Goal: Task Accomplishment & Management: Manage account settings

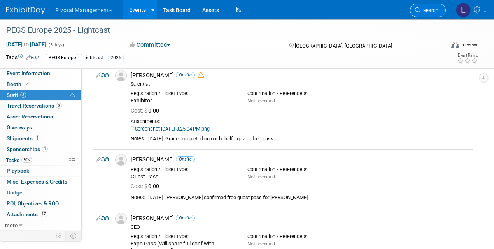
click at [423, 15] on link "Search" at bounding box center [428, 11] width 36 height 14
click at [0, 0] on div "Recently Viewed Events: PEGS Europe 2025 - Lightcast In-Person Lisboa, Portugal…" at bounding box center [0, 0] width 0 height 0
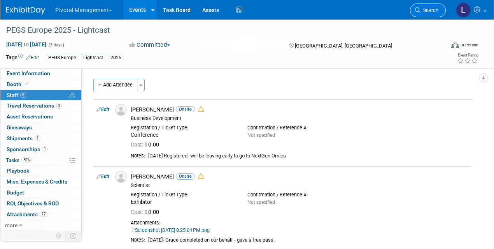
click at [417, 12] on icon at bounding box center [417, 9] width 5 height 5
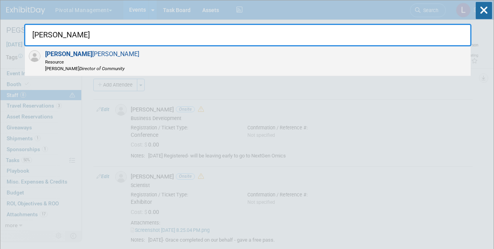
click at [61, 57] on span "Traci Haddock Resource Asimov Director of Community" at bounding box center [91, 60] width 96 height 21
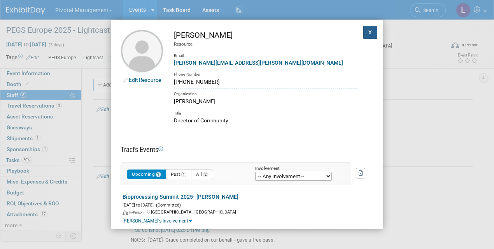
click at [367, 29] on button "X" at bounding box center [370, 32] width 14 height 13
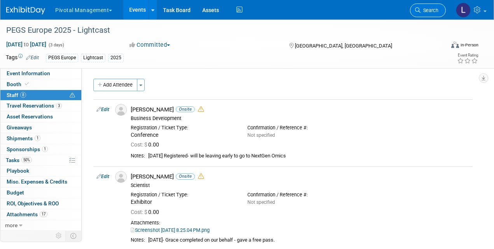
click at [426, 11] on span "Search" at bounding box center [429, 10] width 18 height 6
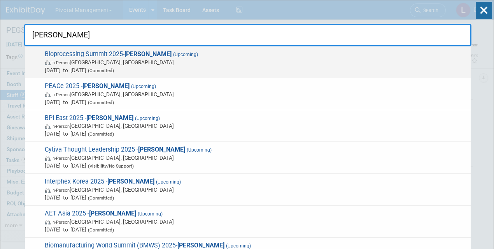
type input "asimov"
click at [131, 55] on strong "Asimov" at bounding box center [147, 53] width 47 height 7
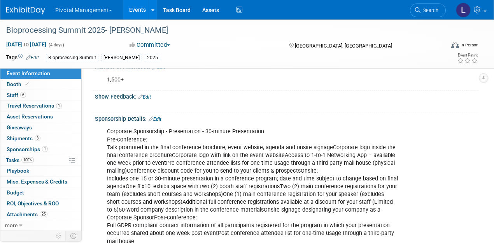
scroll to position [237, 0]
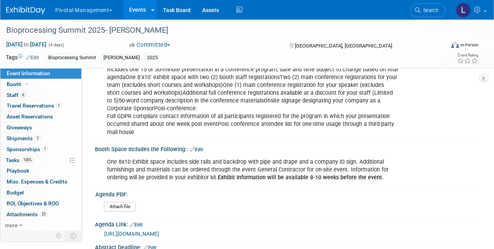
drag, startPoint x: 0, startPoint y: 0, endPoint x: 252, endPoint y: 56, distance: 258.2
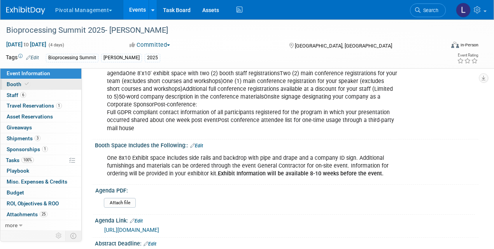
click at [26, 84] on icon at bounding box center [27, 84] width 4 height 4
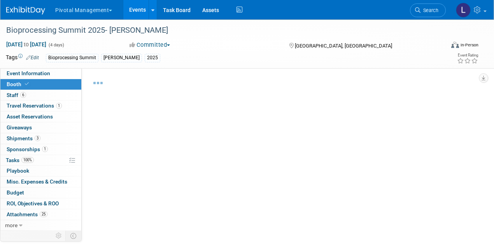
select select "Yes"
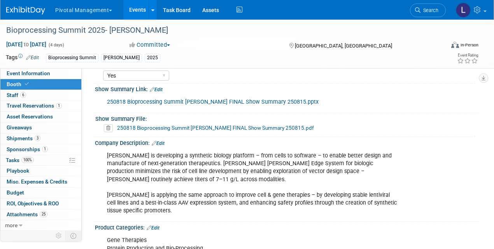
scroll to position [280, 0]
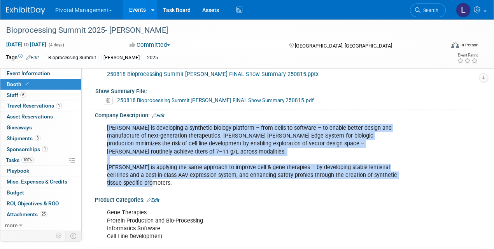
drag, startPoint x: 108, startPoint y: 126, endPoint x: 338, endPoint y: 182, distance: 236.9
click at [158, 185] on div "Asimov is developing a synthetic biology platform – from cells to software – to…" at bounding box center [252, 155] width 301 height 70
copy div "Asimov is developing a synthetic biology platform – from cells to software – to…"
click at [425, 10] on span "Search" at bounding box center [429, 10] width 18 height 6
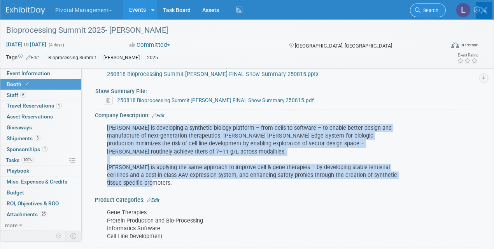
scroll to position [0, 0]
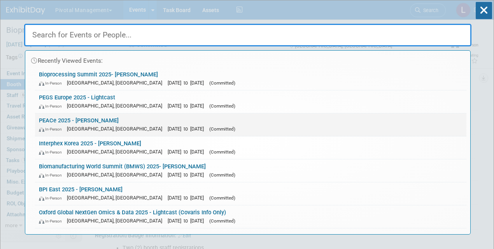
click at [121, 122] on link "PEACe 2025 - Asimov In-Person Montréal, Canada Sep 15, 2025 to Sep 18, 2025 (Co…" at bounding box center [250, 124] width 431 height 23
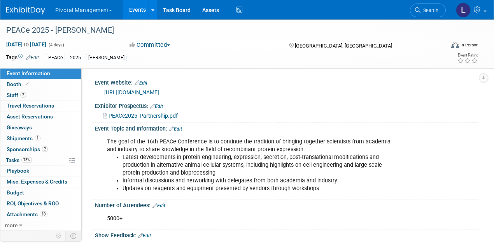
click at [423, 13] on link "Search" at bounding box center [428, 11] width 36 height 14
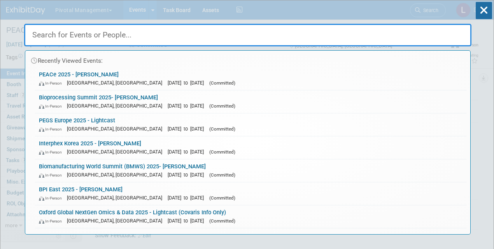
click at [389, 40] on input "text" at bounding box center [247, 35] width 447 height 23
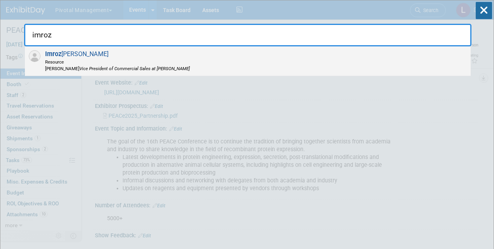
type input "imroz"
click at [291, 53] on div "Imroz Ghangas Resource Asimov Vice President of Commercial Sales at Asimov" at bounding box center [248, 61] width 446 height 30
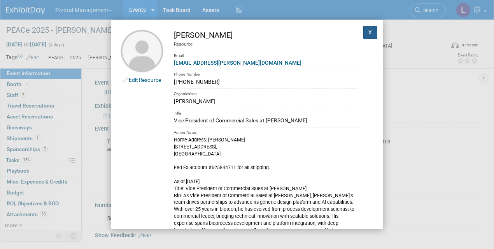
click at [364, 34] on button "X" at bounding box center [370, 32] width 14 height 13
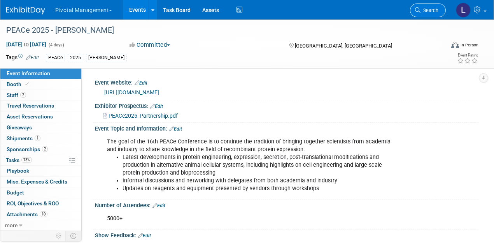
click at [423, 12] on span "Search" at bounding box center [429, 10] width 18 height 6
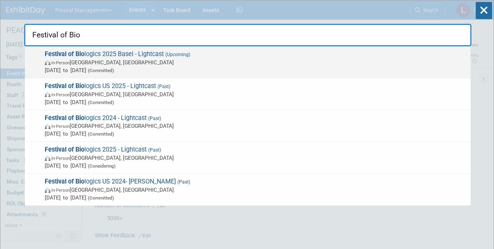
type input "Festival of Bio"
click at [82, 58] on span "In-Person Basel, Switzerland" at bounding box center [256, 62] width 422 height 8
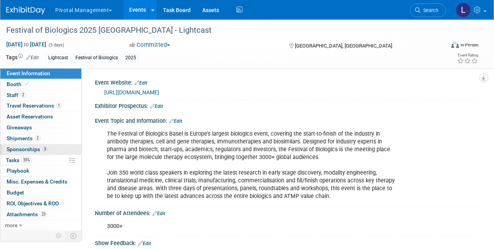
click at [21, 146] on span "Sponsorships 3" at bounding box center [27, 149] width 41 height 6
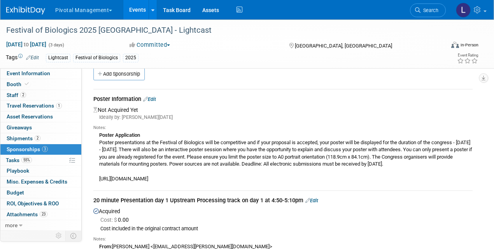
scroll to position [14, 0]
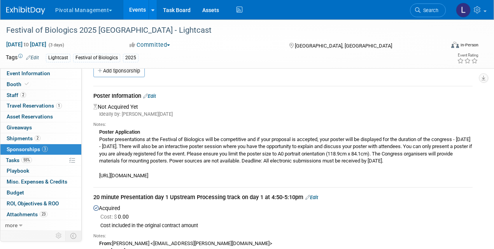
click at [156, 95] on link "Edit" at bounding box center [149, 96] width 13 height 6
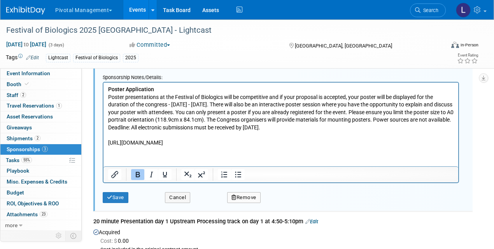
scroll to position [126, 0]
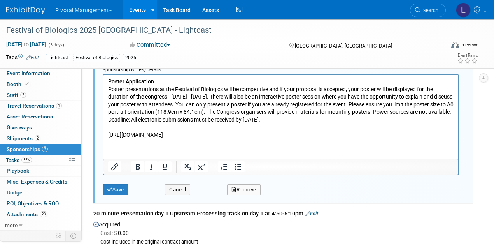
drag, startPoint x: 313, startPoint y: 135, endPoint x: 103, endPoint y: 132, distance: 210.0
click at [103, 132] on html "Poster Application Poster presentations at the Festival of Biologics will be co…" at bounding box center [280, 106] width 355 height 64
click at [114, 165] on icon "Insert/edit link" at bounding box center [114, 166] width 7 height 7
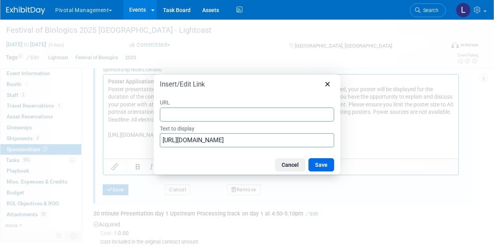
click at [232, 115] on input "URL" at bounding box center [247, 114] width 174 height 14
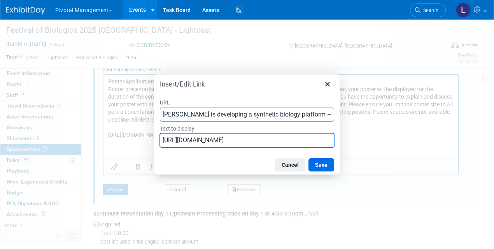
scroll to position [0, 61]
drag, startPoint x: 164, startPoint y: 139, endPoint x: 383, endPoint y: 149, distance: 219.6
click at [383, 149] on div "Insert/Edit Link URL Asimov is developing a synthetic biology platform – from c…" at bounding box center [247, 124] width 494 height 249
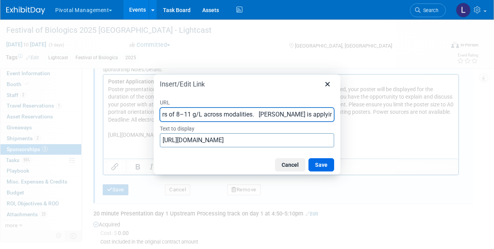
scroll to position [0, 1497]
drag, startPoint x: 163, startPoint y: 114, endPoint x: 374, endPoint y: 122, distance: 210.5
click at [374, 122] on div "Insert/Edit Link URL Asimov is developing a synthetic biology platform – from c…" at bounding box center [247, 124] width 494 height 249
paste input "[URL][DOMAIN_NAME]"
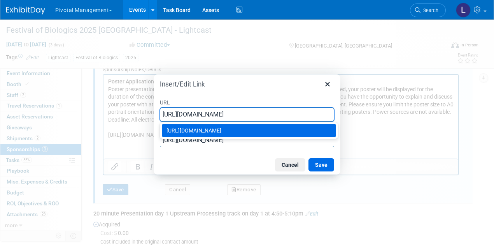
type input "[URL][DOMAIN_NAME]"
click at [409, 125] on div at bounding box center [247, 124] width 494 height 249
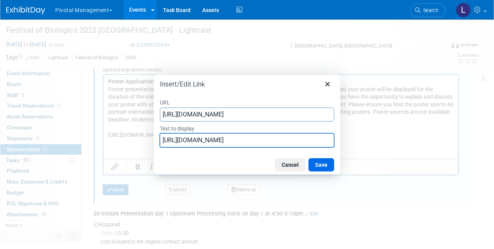
drag, startPoint x: 163, startPoint y: 140, endPoint x: 387, endPoint y: 140, distance: 224.8
click at [387, 140] on div "Insert/Edit Link URL https://www.terrapinn.com/conference/festival-of-biologics…" at bounding box center [247, 124] width 494 height 249
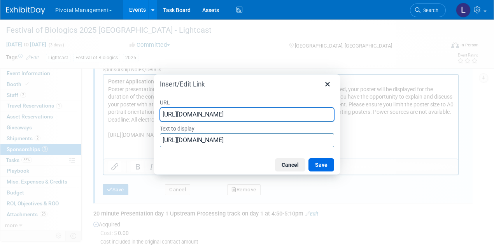
drag, startPoint x: 161, startPoint y: 116, endPoint x: 385, endPoint y: 121, distance: 223.7
click at [385, 121] on div "Insert/Edit Link URL https://www.terrapinn.com/conference/festival-of-biologics…" at bounding box center [247, 124] width 494 height 249
click at [330, 166] on button "Save" at bounding box center [321, 164] width 26 height 13
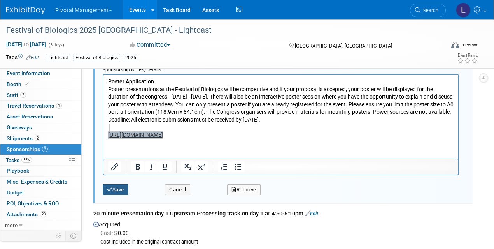
click at [110, 184] on div "Save" at bounding box center [128, 187] width 62 height 16
click at [111, 187] on icon "submit" at bounding box center [109, 189] width 5 height 5
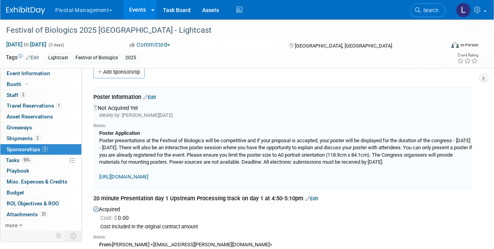
scroll to position [11, 0]
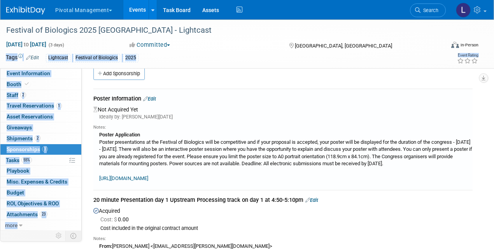
drag, startPoint x: 492, startPoint y: 47, endPoint x: 495, endPoint y: 61, distance: 14.8
click at [494, 64] on html "Pivotal Management Choose Workspace: Pivotal Management Watchmaker Genomics Eve…" at bounding box center [247, 113] width 494 height 249
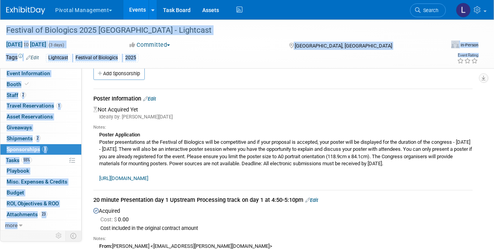
drag, startPoint x: 494, startPoint y: 21, endPoint x: 497, endPoint y: 43, distance: 22.1
click at [494, 43] on html "Pivotal Management Choose Workspace: Pivotal Management Watchmaker Genomics Eve…" at bounding box center [247, 113] width 494 height 249
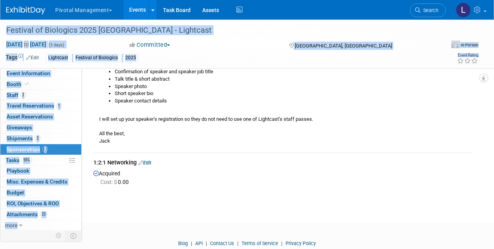
scroll to position [266, 0]
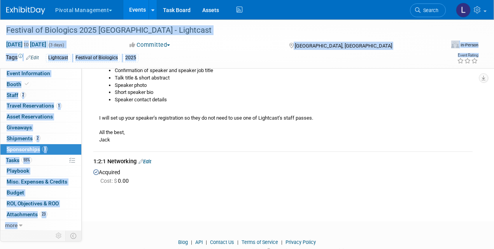
click at [150, 161] on link "Edit" at bounding box center [144, 161] width 13 height 6
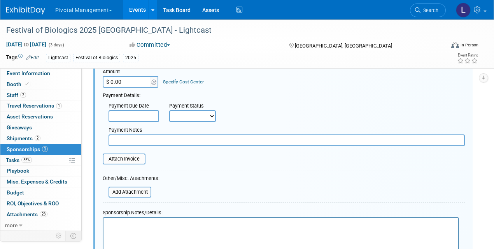
scroll to position [423, 0]
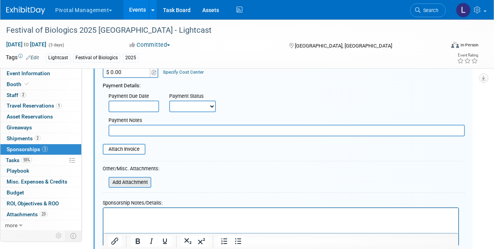
click at [122, 185] on input "file" at bounding box center [104, 181] width 93 height 9
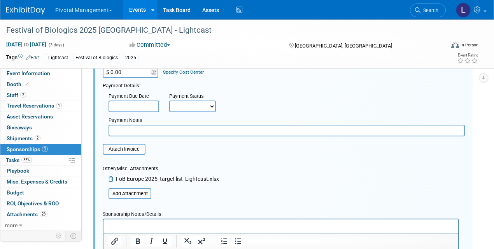
click at [124, 226] on p "Rich Text Area. Press ALT-0 for help." at bounding box center [281, 226] width 346 height 8
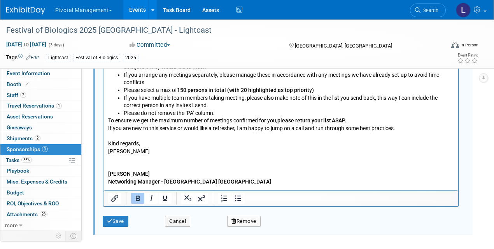
scroll to position [880, 0]
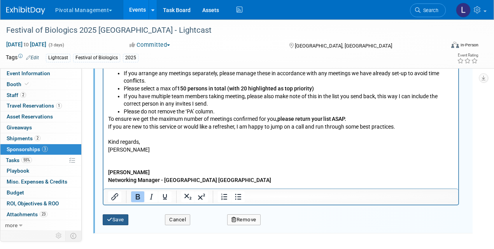
click at [115, 217] on button "Save" at bounding box center [116, 219] width 26 height 11
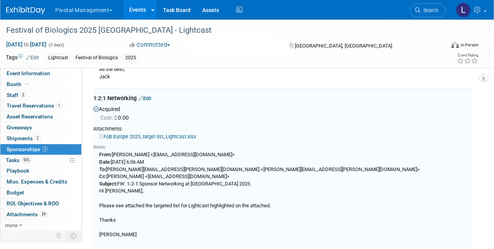
scroll to position [329, 0]
click at [17, 72] on span "Event Information" at bounding box center [29, 73] width 44 height 6
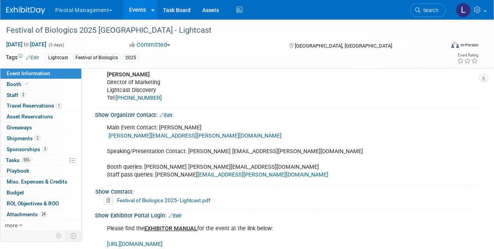
scroll to position [657, 0]
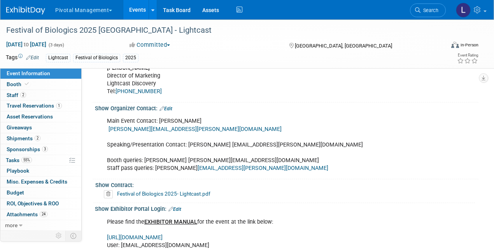
click at [169, 106] on link "Edit" at bounding box center [165, 108] width 13 height 5
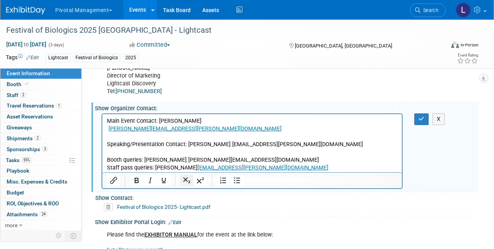
scroll to position [0, 0]
click at [119, 152] on p "Main Event Contact: Derek Cavanaugh derek.cavanagh@terrapinn.com Speaking/Prese…" at bounding box center [252, 144] width 291 height 55
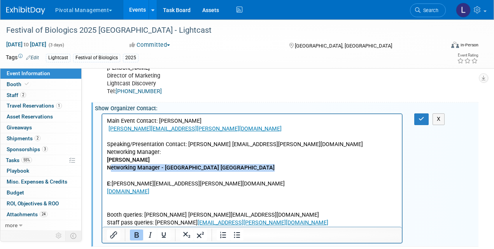
drag, startPoint x: 109, startPoint y: 170, endPoint x: 181, endPoint y: 175, distance: 72.1
click at [181, 175] on body "Main Event Contact: Derek Cavanaugh derek.cavanagh@terrapinn.com Speaking/Prese…" at bounding box center [252, 171] width 291 height 109
drag, startPoint x: 145, startPoint y: 174, endPoint x: 107, endPoint y: 171, distance: 38.6
click at [145, 174] on p "E: Isabel.Doherty@terrapinn.com" at bounding box center [252, 180] width 291 height 16
drag, startPoint x: 107, startPoint y: 169, endPoint x: 198, endPoint y: 171, distance: 91.0
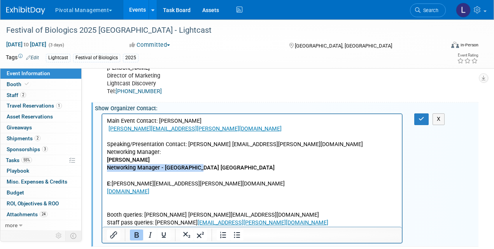
click at [198, 171] on p "Isabel Doherty Networking Manager - Terrapinn UK" at bounding box center [252, 164] width 291 height 16
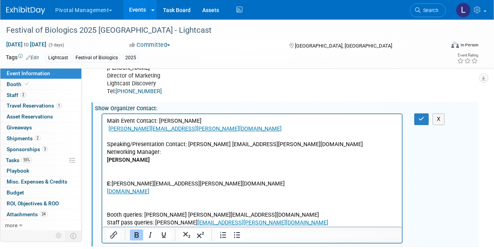
click at [107, 182] on b "E:" at bounding box center [109, 183] width 5 height 7
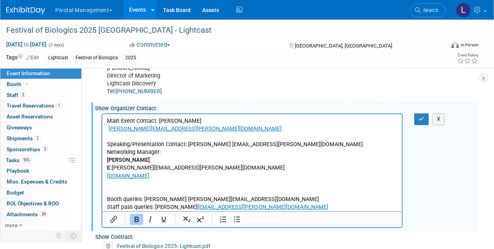
click at [107, 168] on body "Main Event Contact: Derek Cavanaugh derek.cavanagh@terrapinn.com Speaking/Prese…" at bounding box center [252, 164] width 291 height 94
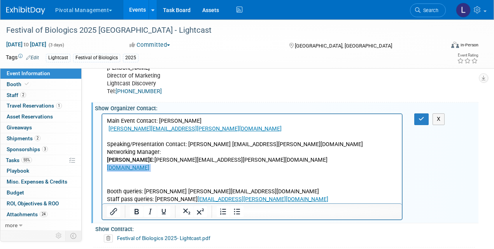
drag, startPoint x: 160, startPoint y: 169, endPoint x: 101, endPoint y: 167, distance: 59.1
click at [102, 167] on html "Main Event Contact: Derek Cavanaugh derek.cavanagh@terrapinn.com Speaking/Prese…" at bounding box center [251, 158] width 299 height 89
click at [145, 185] on p "Booth queries: Tania Abbott tania.mateva@terrapinn.com Staff pass queries: Mega…" at bounding box center [252, 191] width 291 height 23
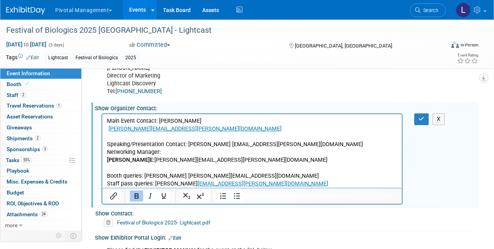
click at [107, 159] on b "Isabel Doherty" at bounding box center [128, 159] width 43 height 7
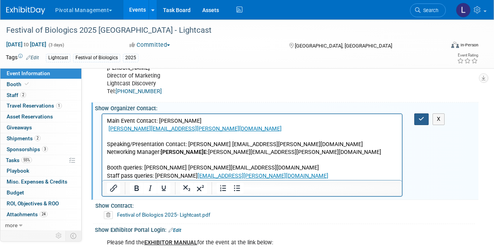
click at [420, 116] on icon "button" at bounding box center [421, 118] width 6 height 5
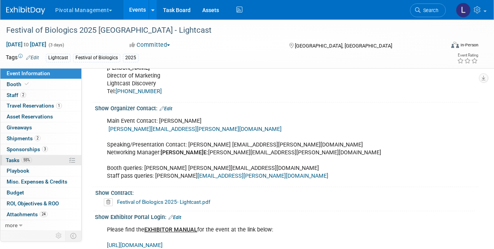
click at [16, 158] on span "Tasks 55%" at bounding box center [19, 160] width 26 height 6
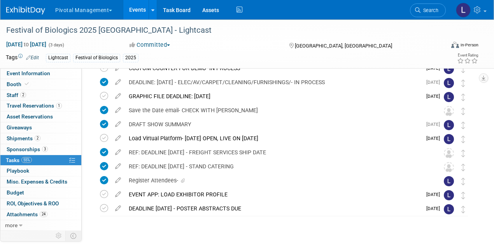
scroll to position [200, 0]
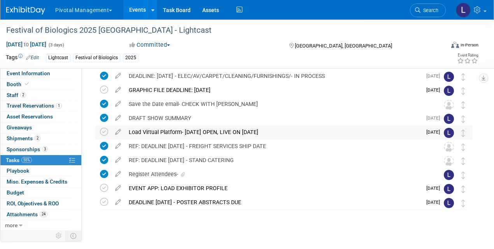
click at [173, 127] on div "Load Virtual Platform- AUGUST 19 OPEN, LIVE ON AUGUST 26" at bounding box center [273, 131] width 297 height 13
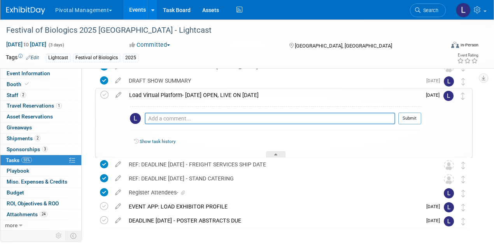
scroll to position [264, 0]
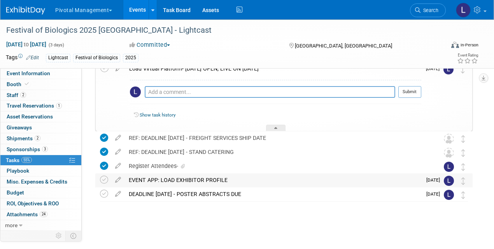
click at [218, 174] on div "EVENT APP: LOAD EXHIBITOR PROFILE" at bounding box center [273, 179] width 297 height 13
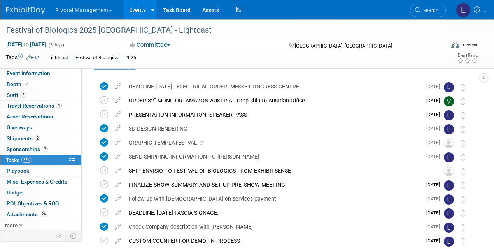
scroll to position [0, 0]
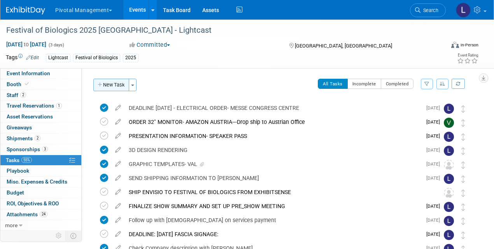
click at [120, 84] on button "New Task" at bounding box center [111, 85] width 36 height 12
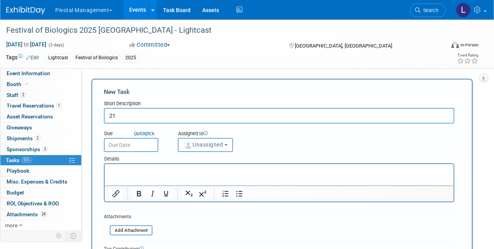
type input "2"
type input "1:2:1 Sponsor Networking Choices"
click at [142, 144] on input "text" at bounding box center [131, 145] width 54 height 14
click at [304, 103] on div "Short Description" at bounding box center [279, 104] width 350 height 8
click at [149, 166] on html at bounding box center [279, 169] width 349 height 11
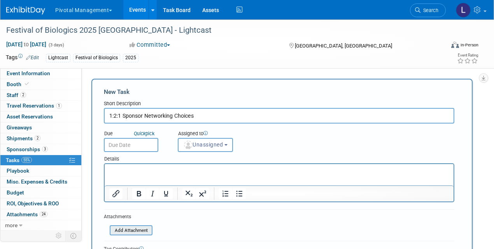
click at [147, 230] on input "file" at bounding box center [105, 230] width 93 height 9
click at [133, 172] on p "Rich Text Area. Press ALT-0 for help." at bounding box center [279, 171] width 340 height 8
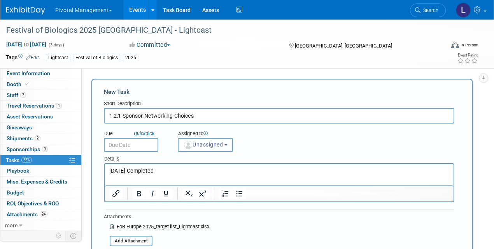
click at [228, 142] on button "Unassigned" at bounding box center [205, 145] width 55 height 14
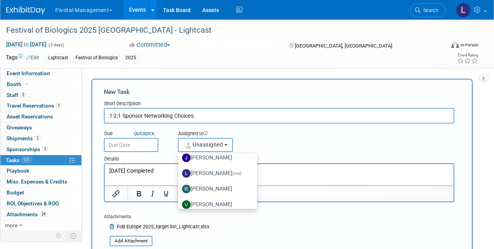
scroll to position [53, 0]
click at [232, 172] on span "(me)" at bounding box center [236, 172] width 9 height 5
click at [179, 172] on input "Leslie Pelton (me)" at bounding box center [176, 171] width 5 height 5
select select "dc5d874d-e65f-4397-9ee7-21f806dbe4f5"
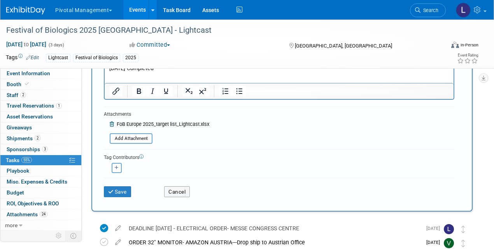
scroll to position [104, 0]
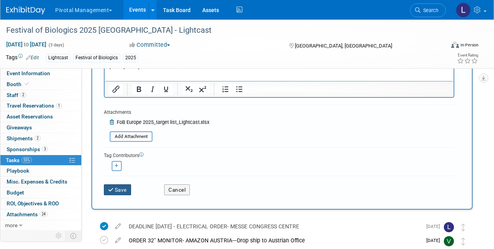
click at [121, 193] on button "Save" at bounding box center [117, 189] width 27 height 11
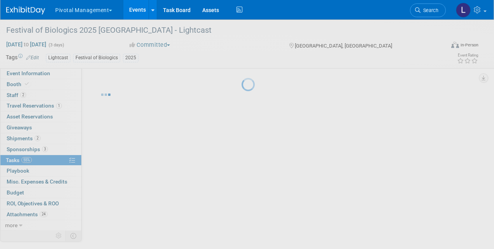
scroll to position [0, 0]
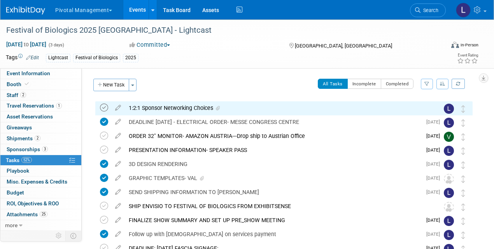
click at [103, 107] on icon at bounding box center [104, 107] width 8 height 8
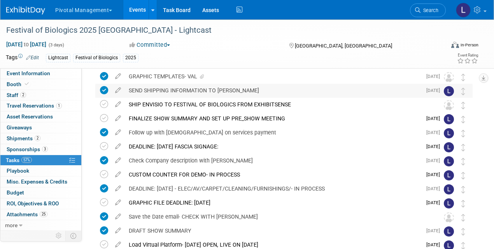
scroll to position [102, 0]
click at [32, 71] on span "Event Information" at bounding box center [29, 73] width 44 height 6
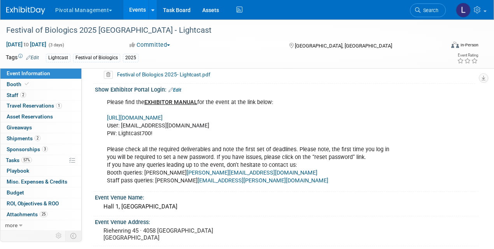
scroll to position [777, 0]
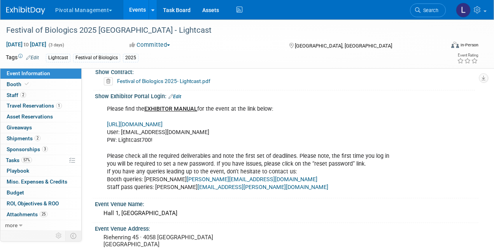
click at [159, 121] on link "[URL][DOMAIN_NAME]" at bounding box center [135, 124] width 56 height 7
click at [435, 12] on span "Search" at bounding box center [429, 10] width 18 height 6
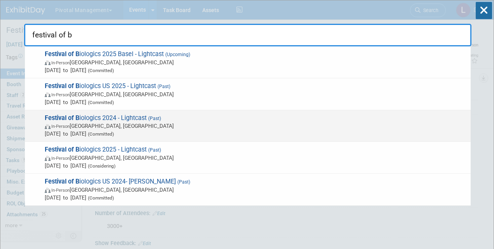
type input "festival of b"
click at [116, 122] on span "In-Person Basel, Switzerland" at bounding box center [256, 126] width 422 height 8
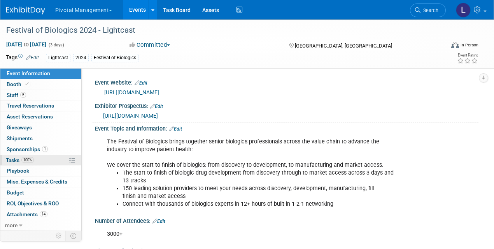
click at [23, 157] on span "100%" at bounding box center [27, 160] width 12 height 6
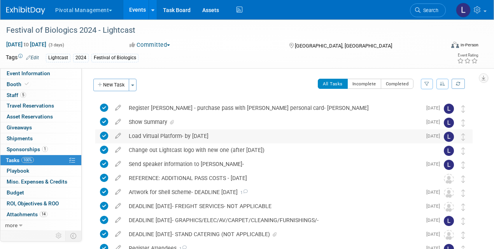
click at [167, 135] on div "Load Virtual Platform- by [DATE]" at bounding box center [273, 135] width 297 height 13
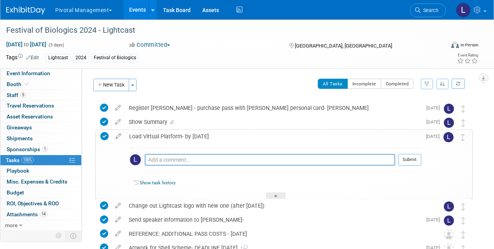
click at [167, 135] on div "Load Virtual Platform- by [DATE]" at bounding box center [273, 136] width 296 height 13
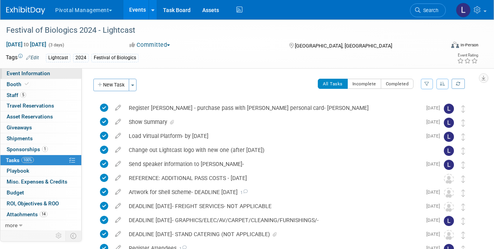
click at [49, 72] on link "Event Information" at bounding box center [40, 73] width 81 height 11
